Goal: Task Accomplishment & Management: Manage account settings

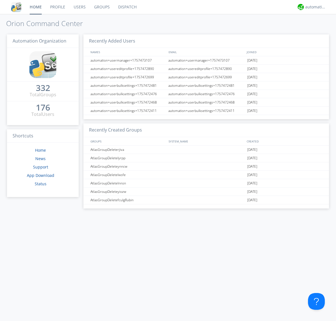
click at [101, 7] on link "Groups" at bounding box center [102, 7] width 24 height 14
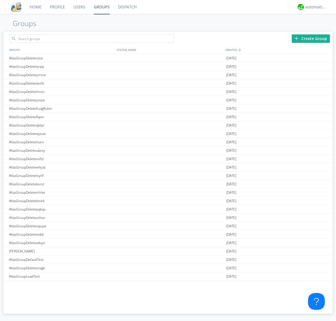
click at [311, 38] on div "Create Group" at bounding box center [311, 38] width 38 height 8
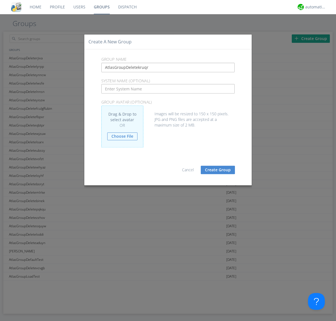
type input "AtlasGroupDeletekruqr"
click at [218, 170] on button "Create Group" at bounding box center [218, 170] width 34 height 8
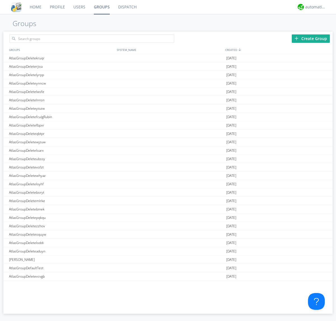
click at [101, 7] on link "Groups" at bounding box center [102, 7] width 24 height 14
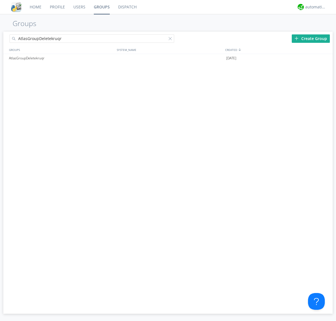
type input "AtlasGroupDeletekruqr"
click at [171, 39] on div at bounding box center [171, 40] width 6 height 6
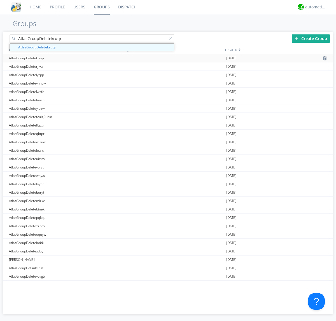
type input "AtlasGroupDeletekruqr"
click at [61, 58] on div "AtlasGroupDeletekruqr" at bounding box center [62, 58] width 108 height 8
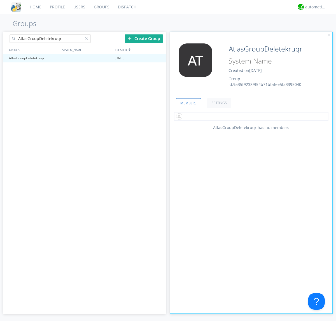
click at [251, 116] on input "text" at bounding box center [251, 116] width 154 height 8
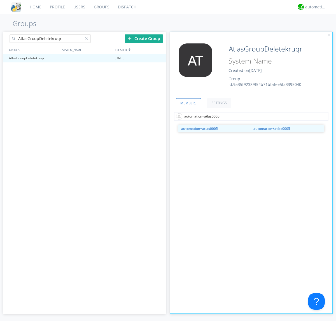
type input "automation+atlas0005"
